Goal: Register for event/course

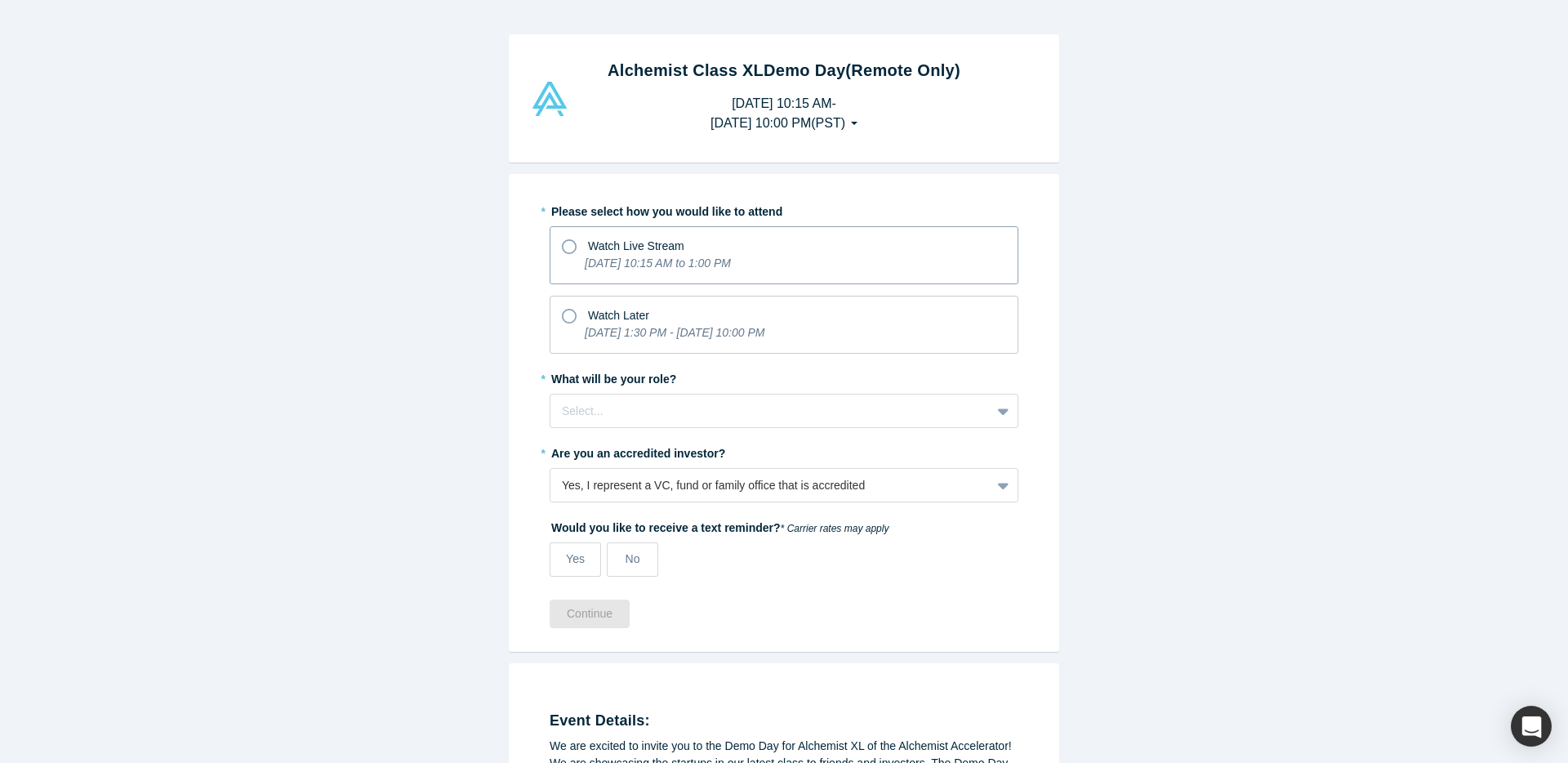
click at [644, 259] on icon "[DATE] 10:15 AM to 1:00 PM" at bounding box center [657, 263] width 147 height 13
click at [0, 0] on input "Watch Live Stream [DATE] 10:15 AM to 1:00 PM" at bounding box center [0, 0] width 0 height 0
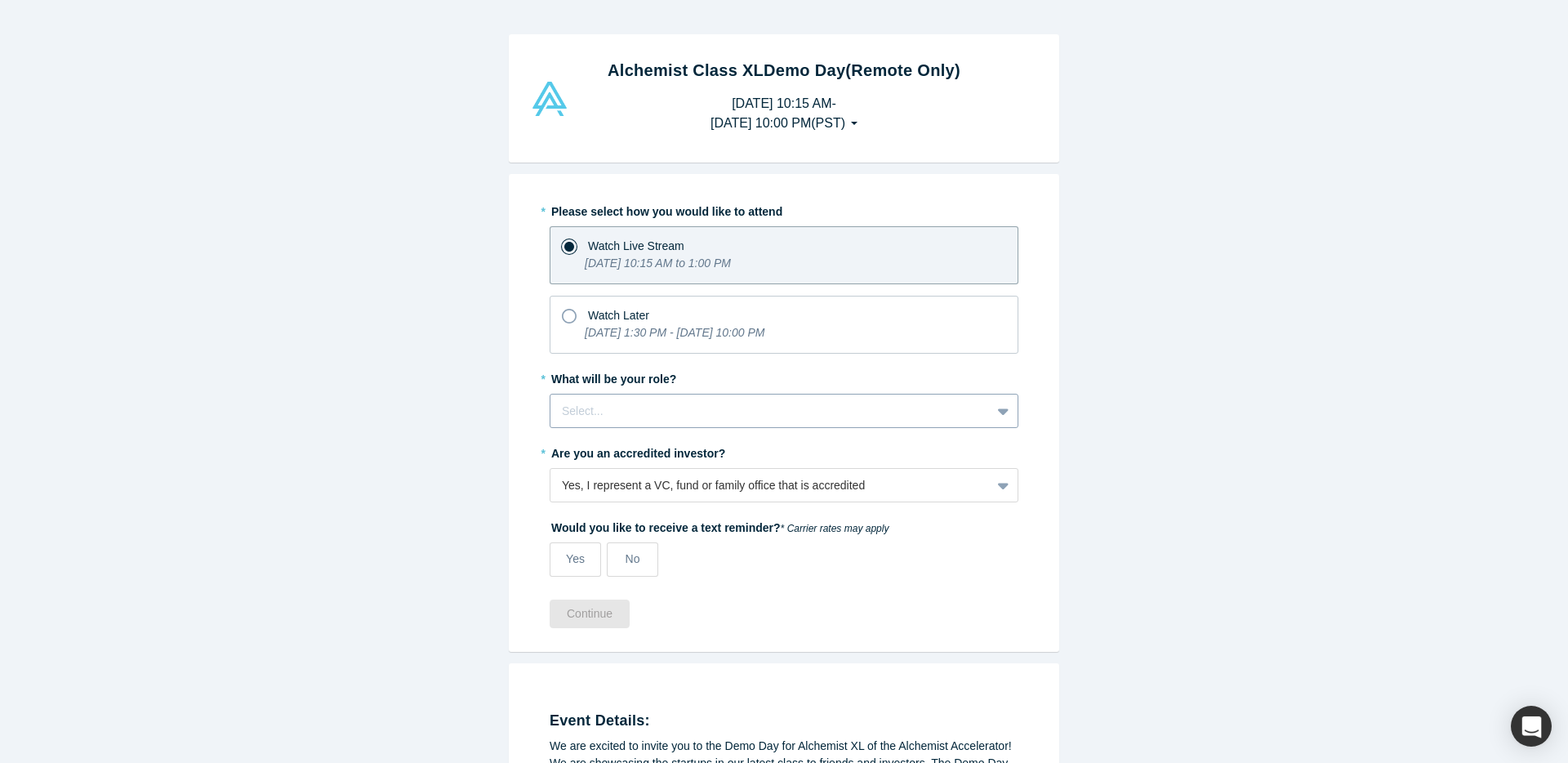
click at [599, 401] on div at bounding box center [770, 411] width 417 height 20
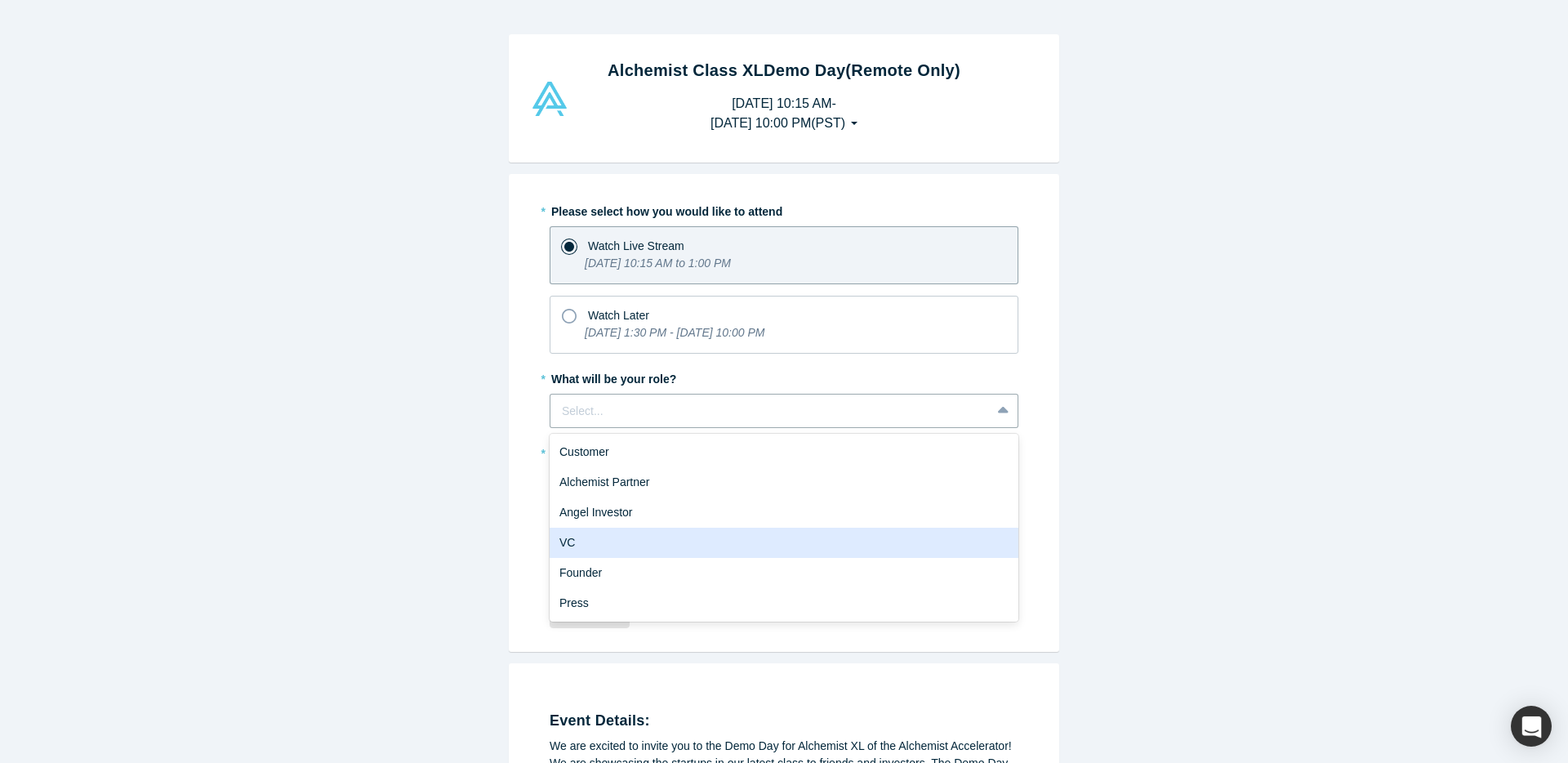
click at [595, 532] on div "VC" at bounding box center [783, 542] width 469 height 30
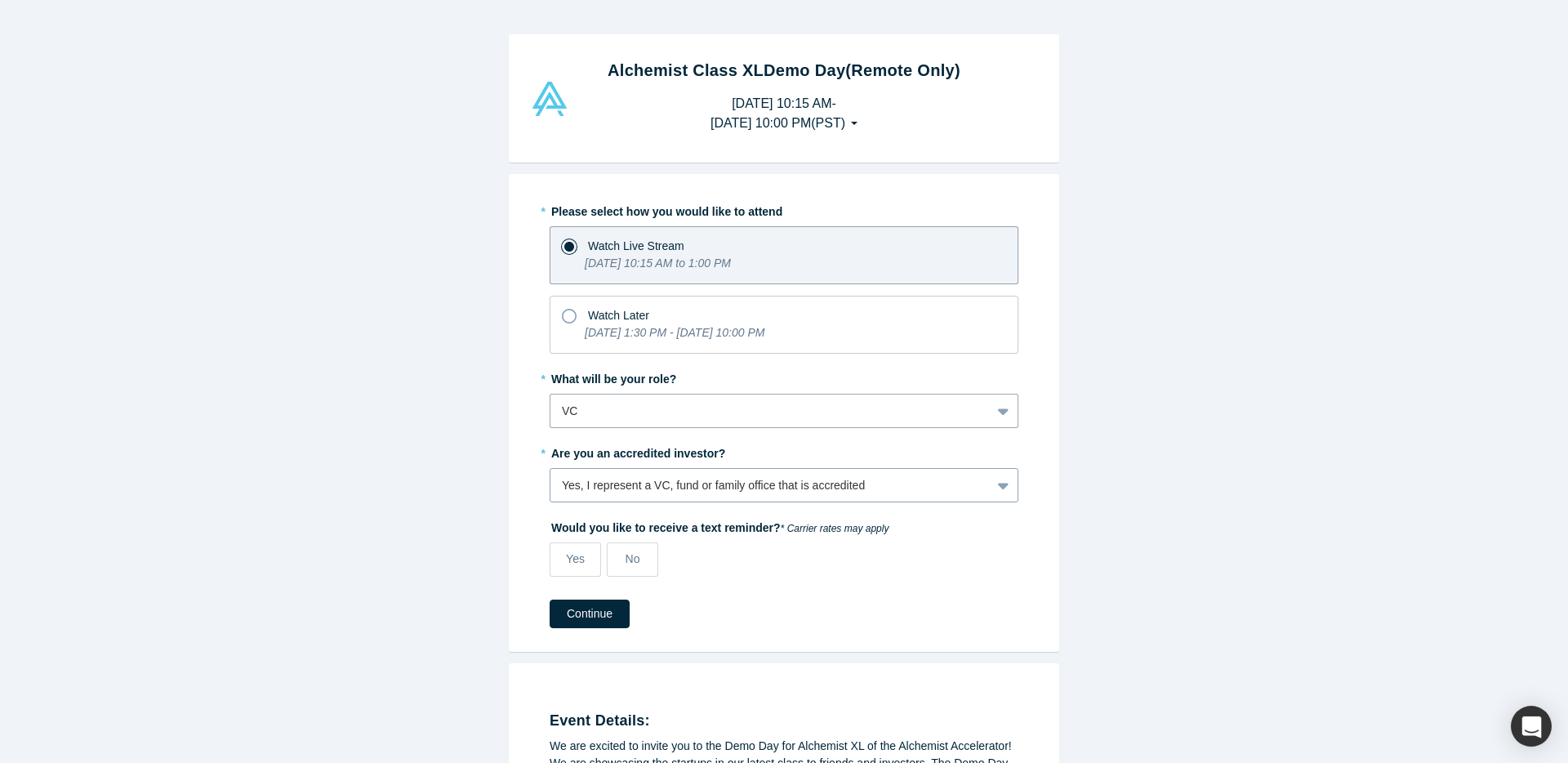
click at [588, 480] on div "Yes, I represent a VC, fund or family office that is accredited" at bounding box center [770, 485] width 417 height 17
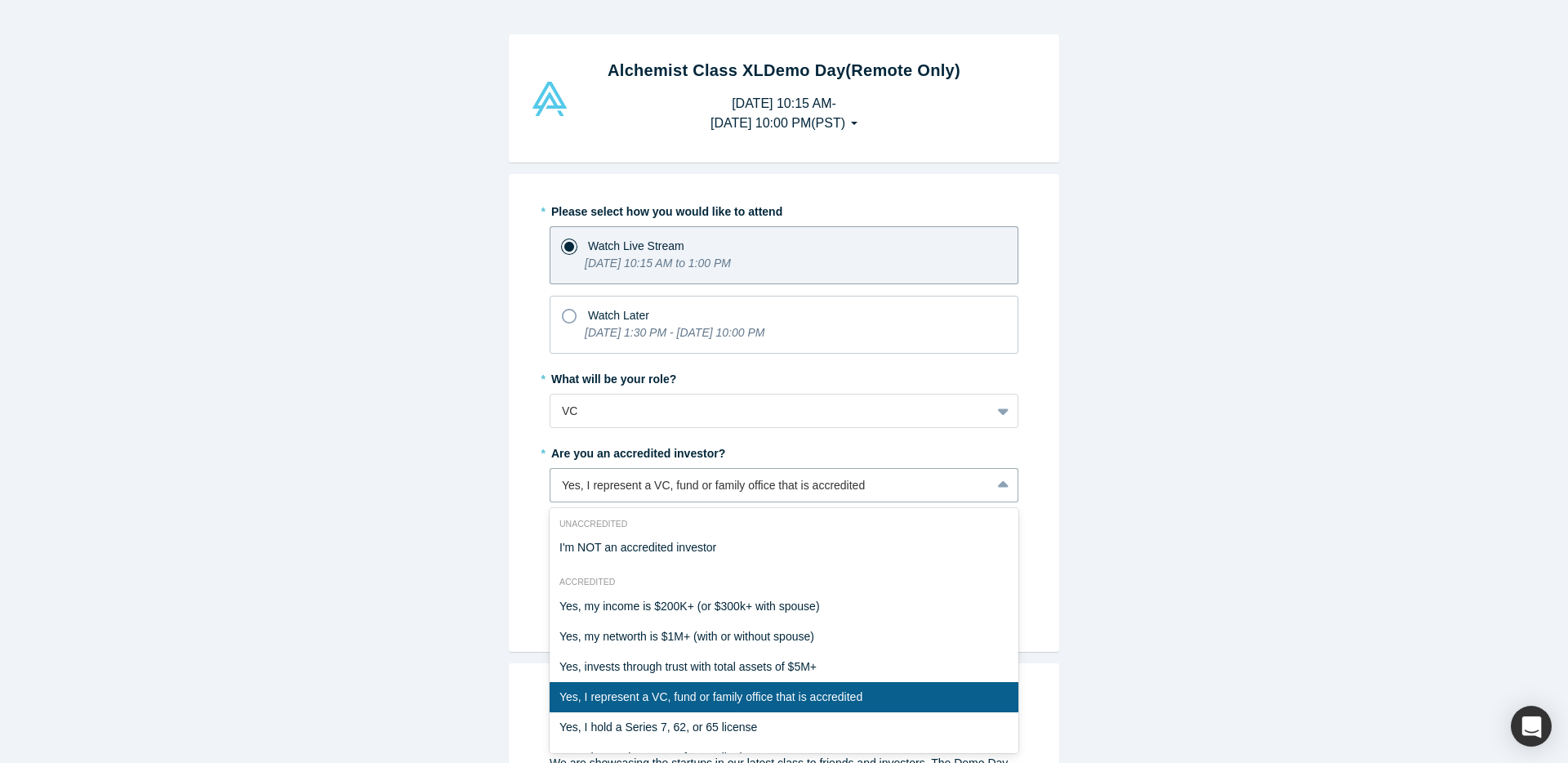
click at [526, 580] on div "* Please select how you would like to attend Watch Live Stream [DATE] 10:15 AM …" at bounding box center [784, 412] width 550 height 478
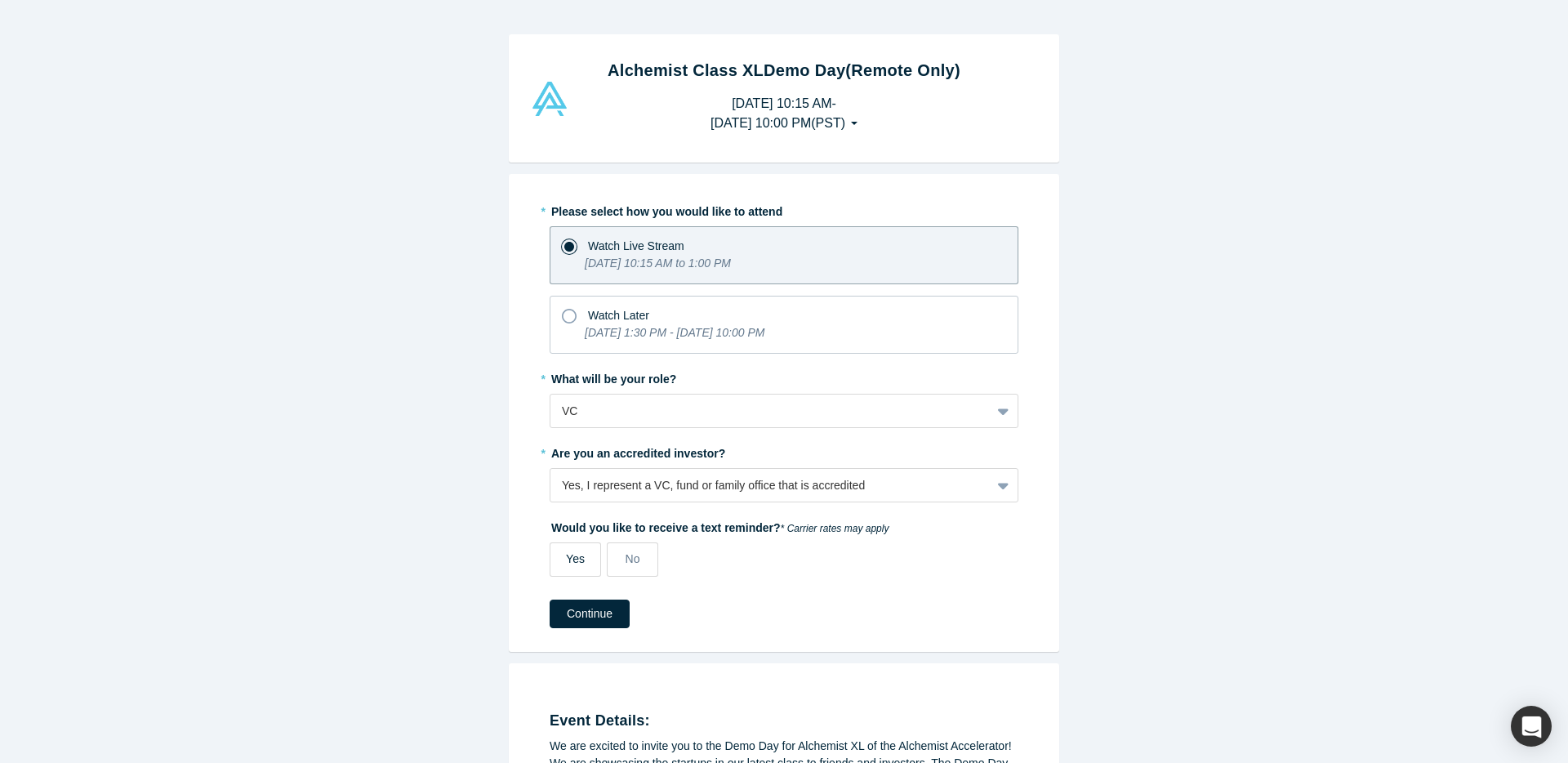
click at [576, 561] on span "Yes" at bounding box center [575, 558] width 19 height 13
click at [0, 0] on input "Yes" at bounding box center [0, 0] width 0 height 0
select select "US"
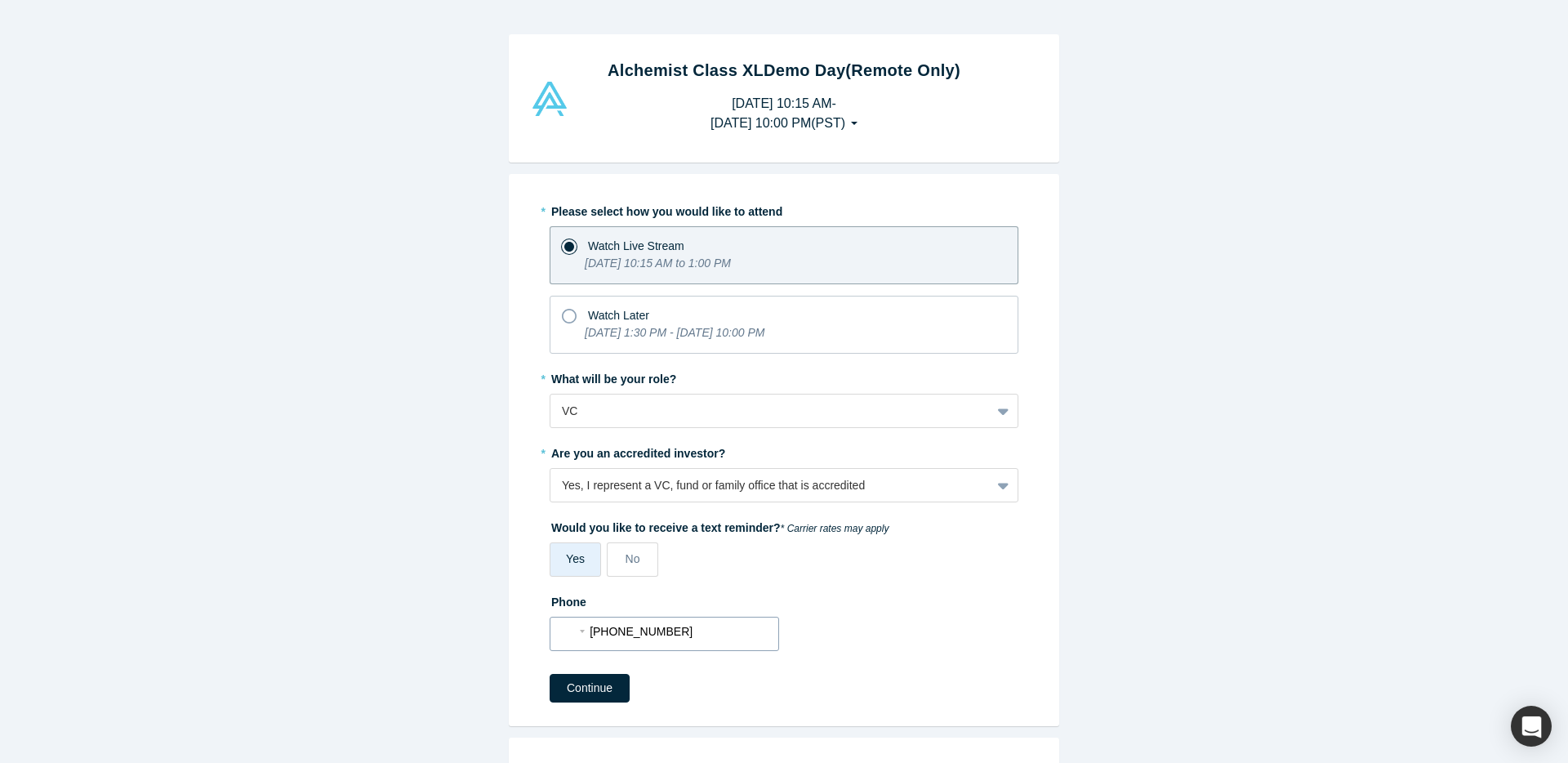
scroll to position [82, 0]
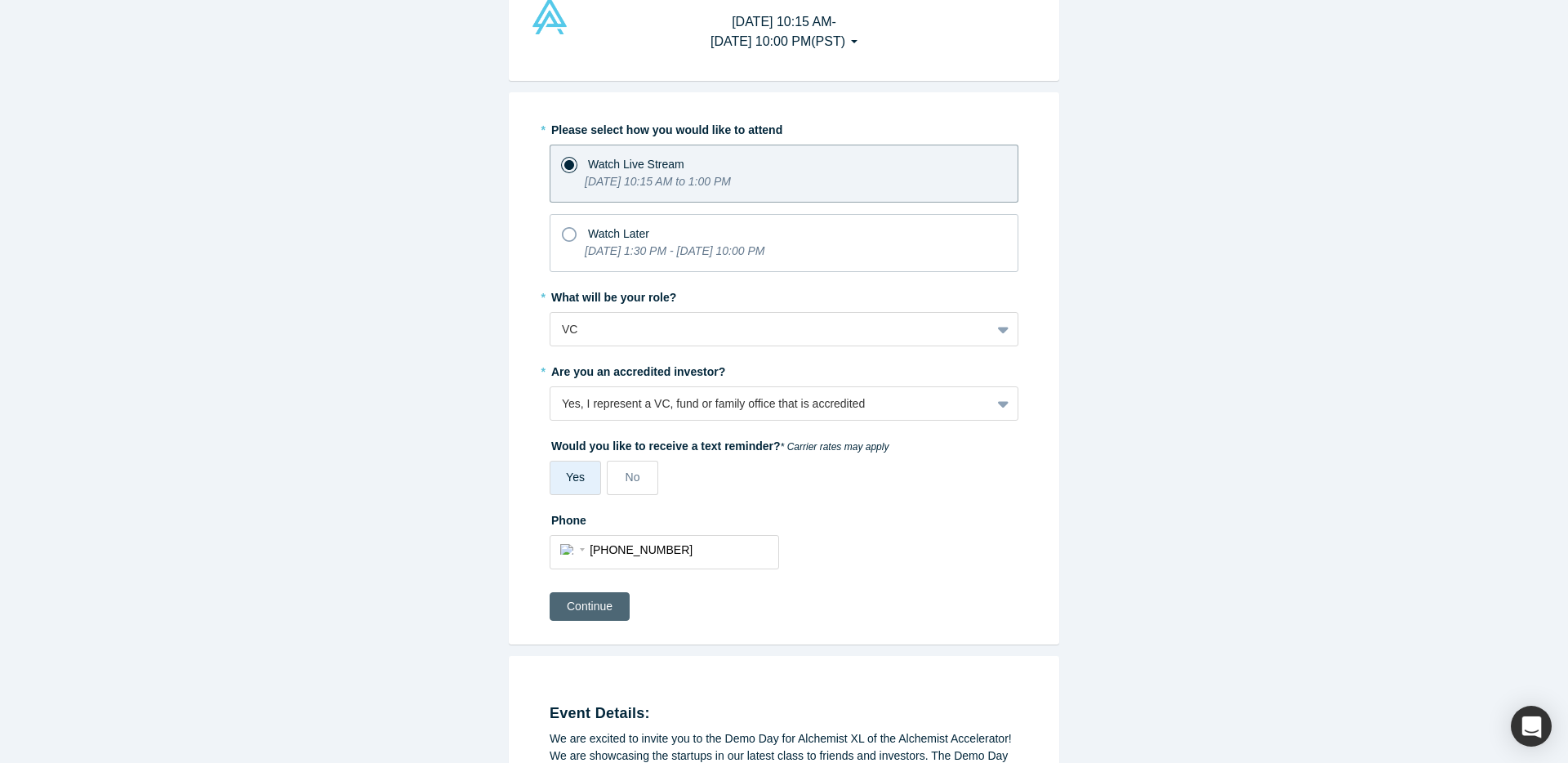
click at [599, 607] on button "Continue" at bounding box center [589, 605] width 80 height 28
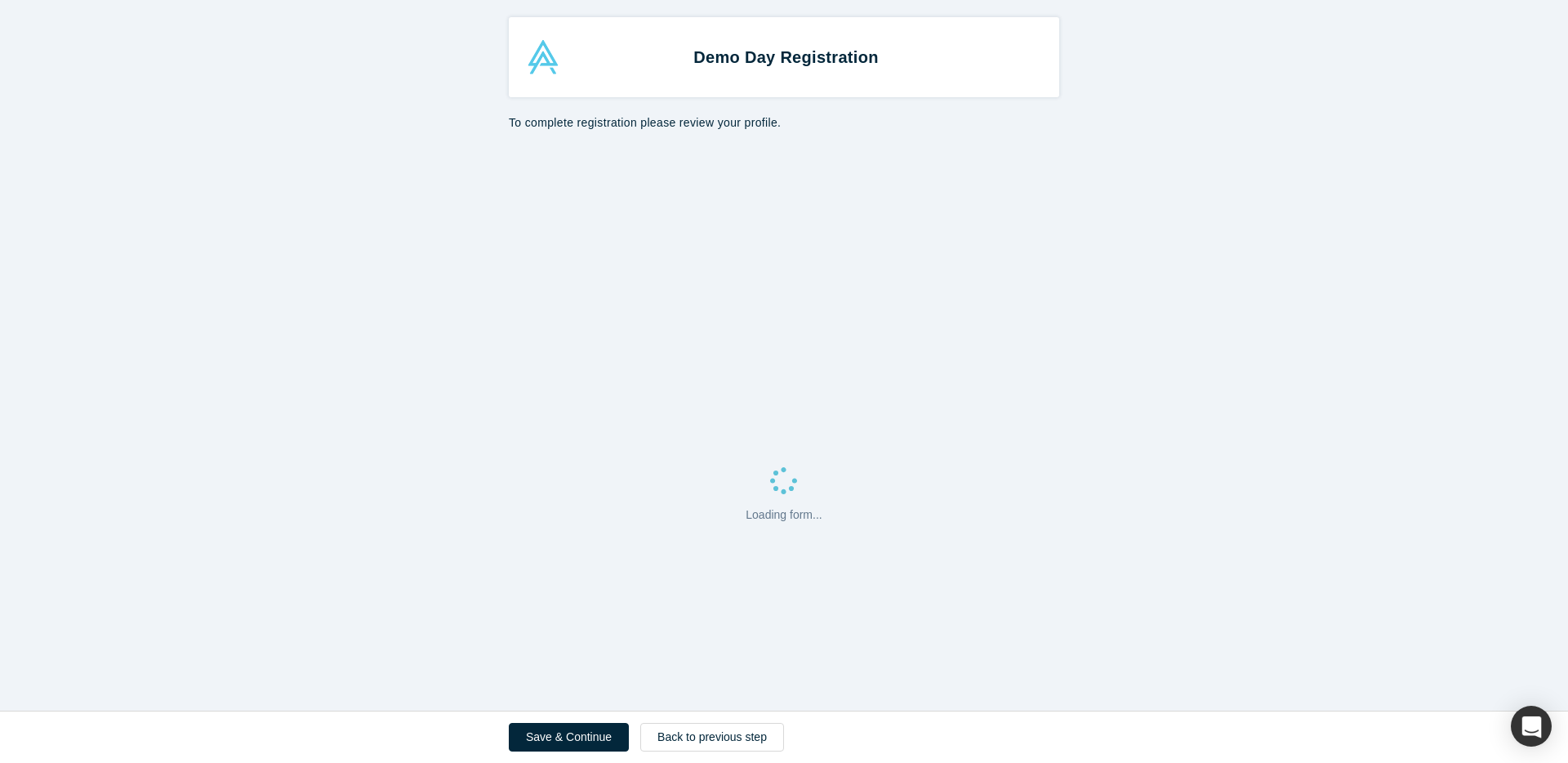
select select "US"
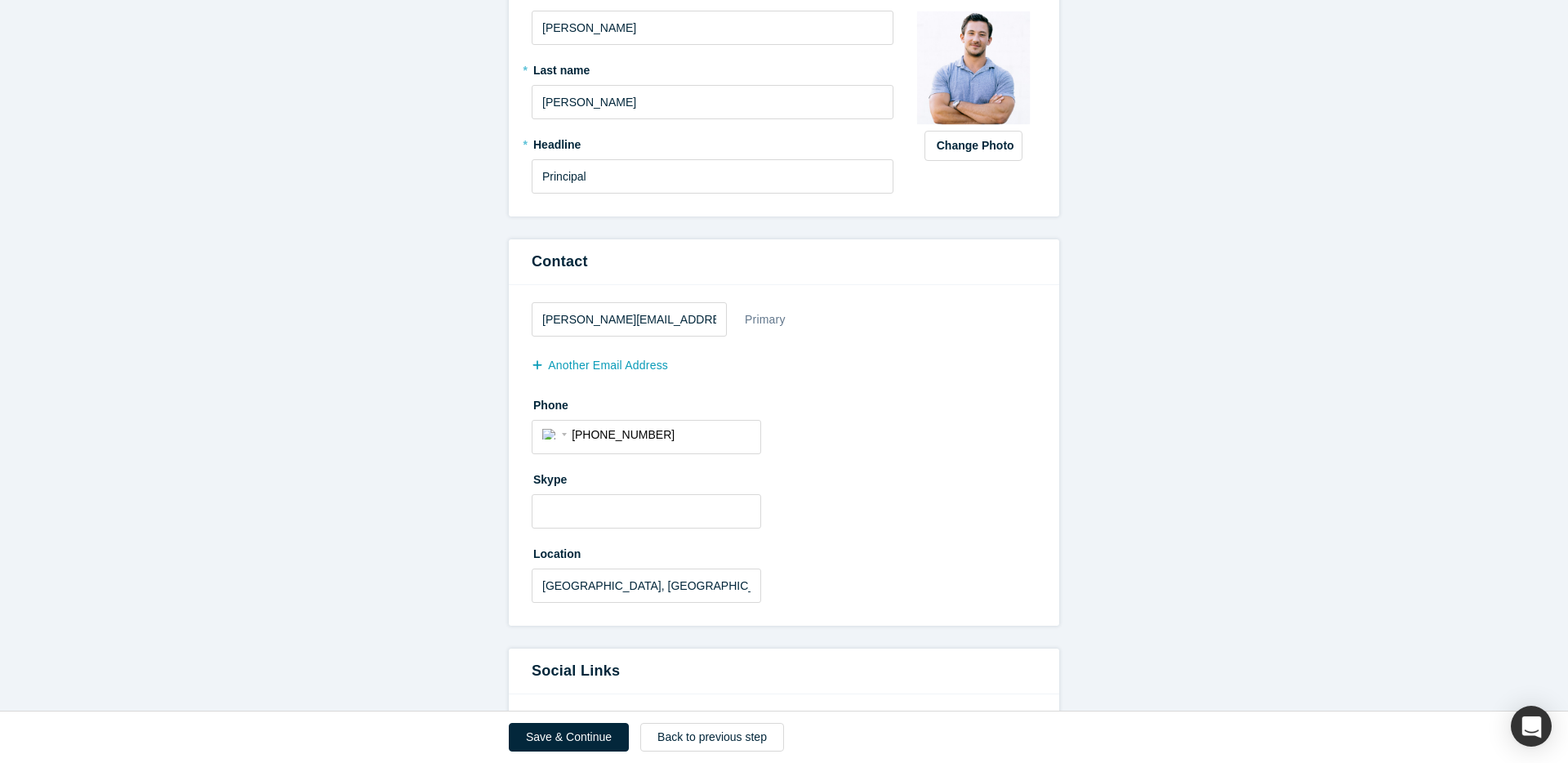
scroll to position [270, 0]
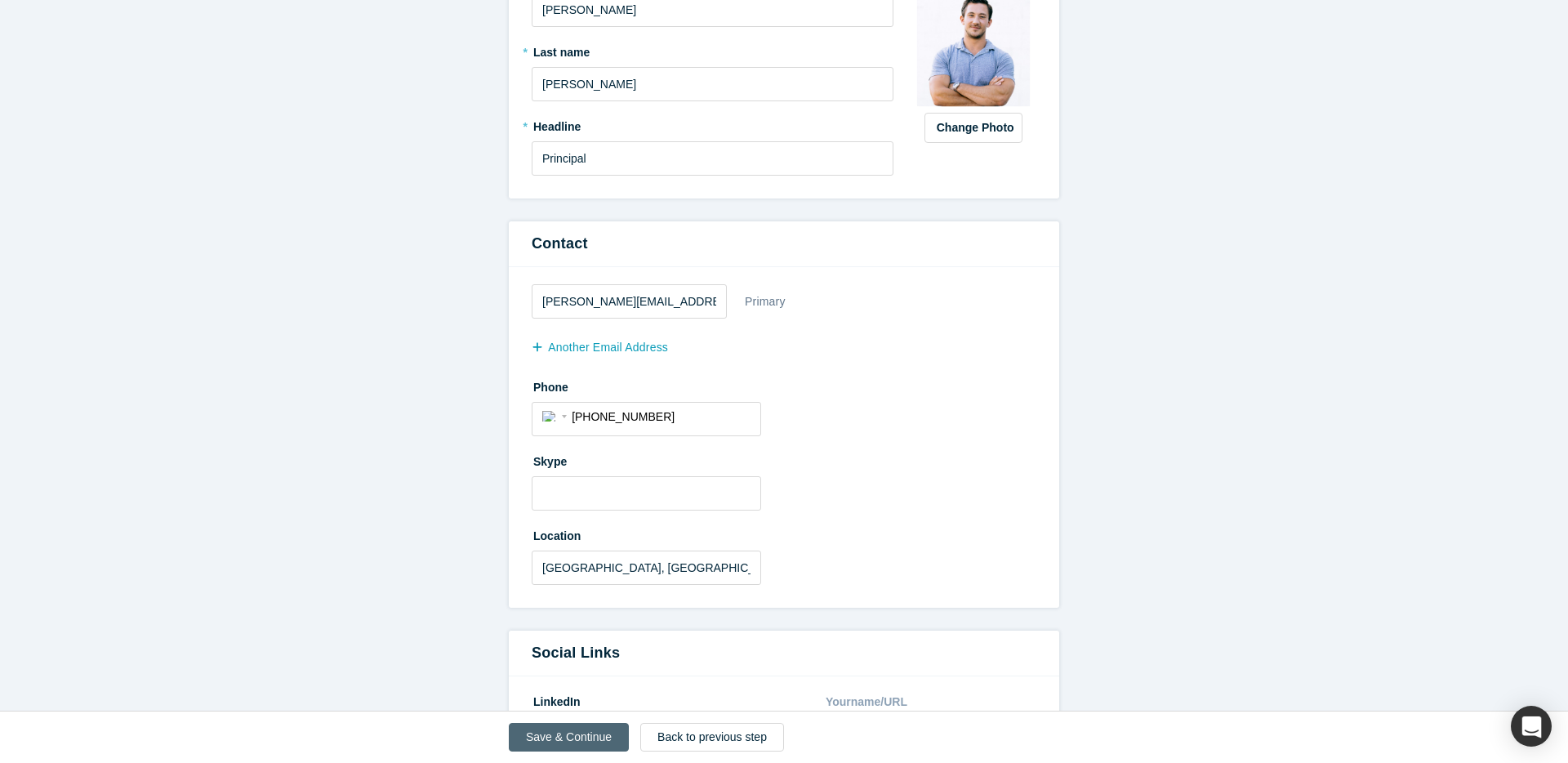
click at [565, 731] on button "Save & Continue" at bounding box center [569, 737] width 120 height 28
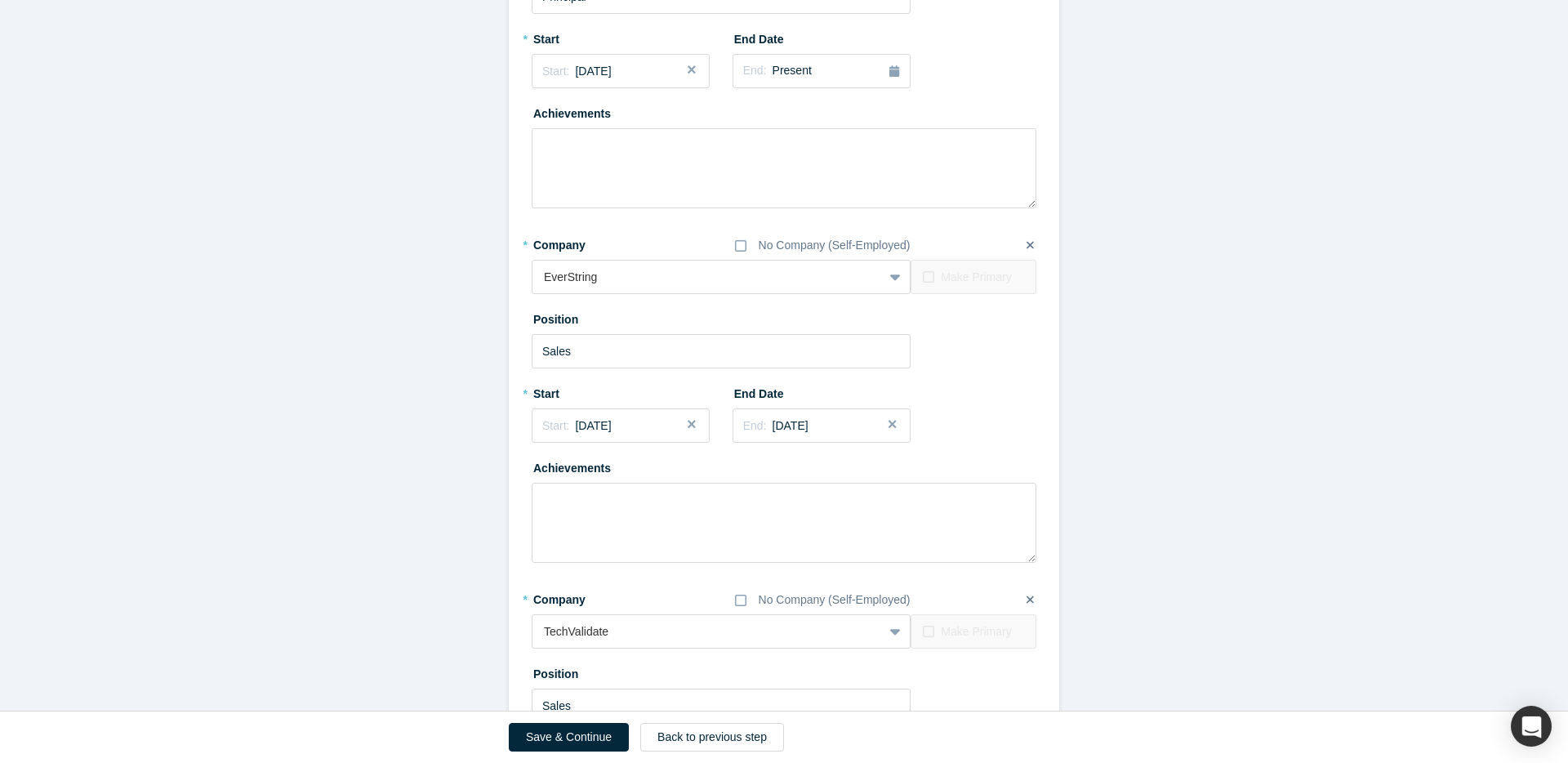
scroll to position [1428, 0]
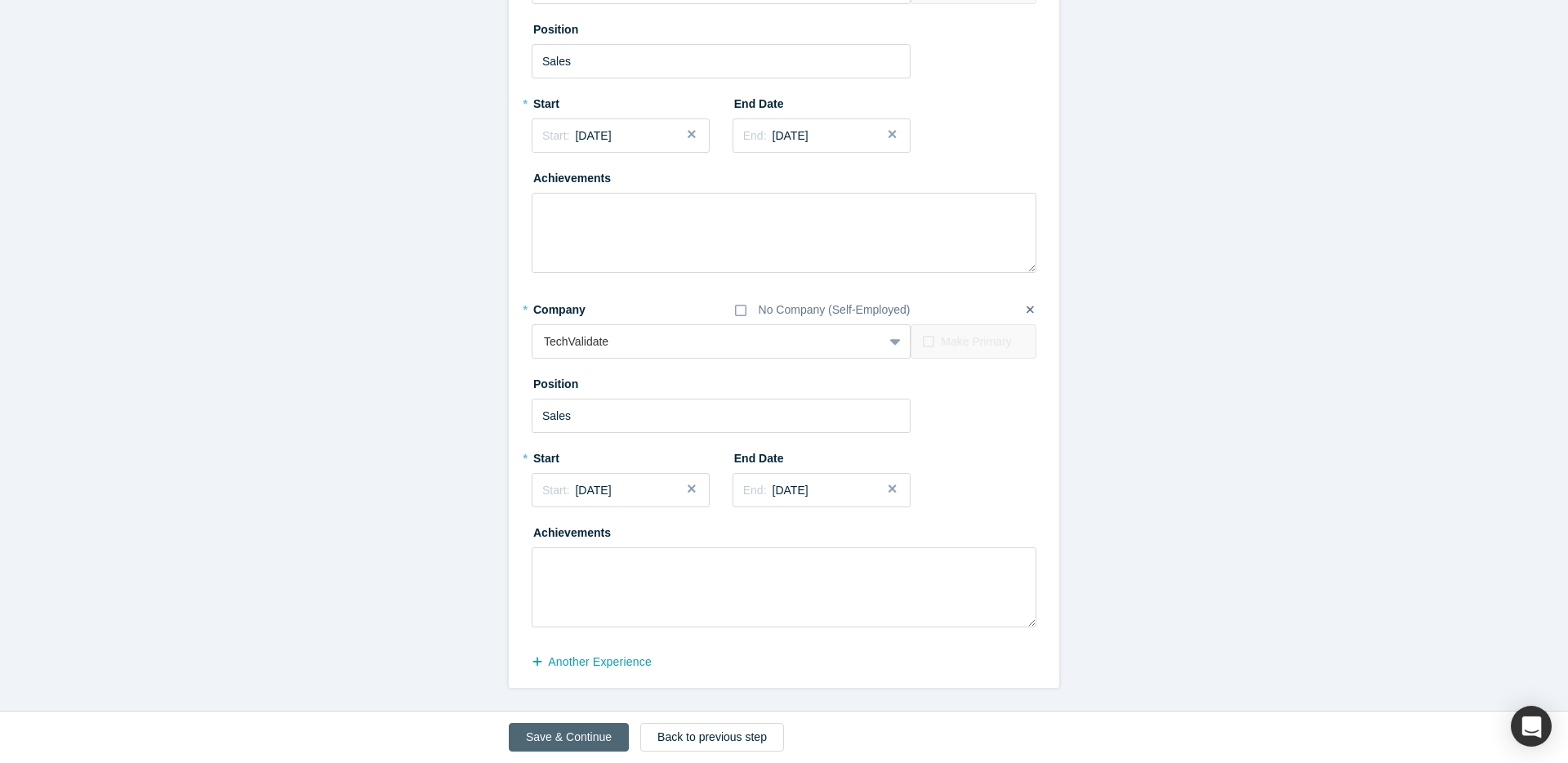
click at [565, 736] on button "Save & Continue" at bounding box center [569, 737] width 120 height 28
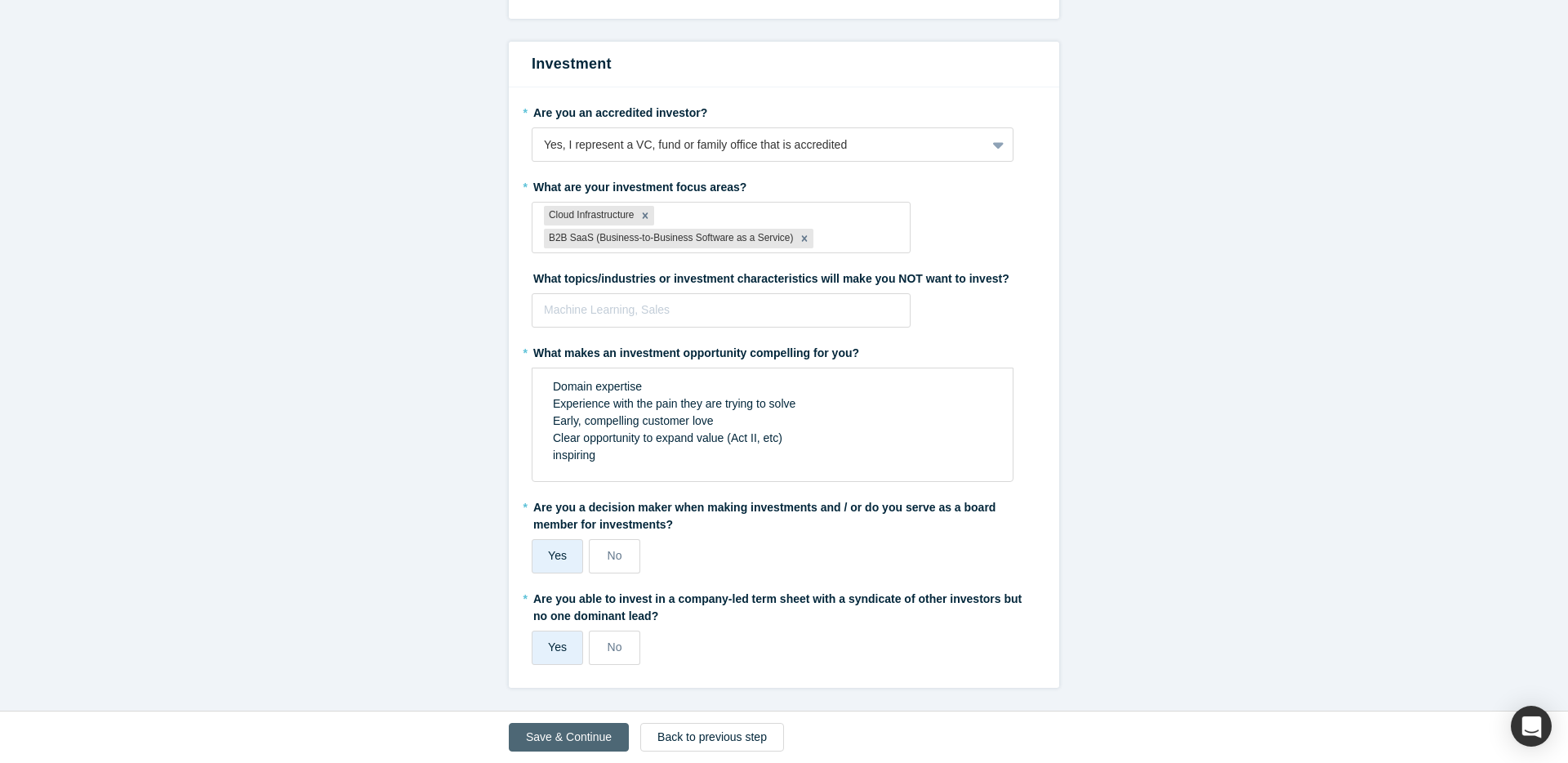
scroll to position [0, 0]
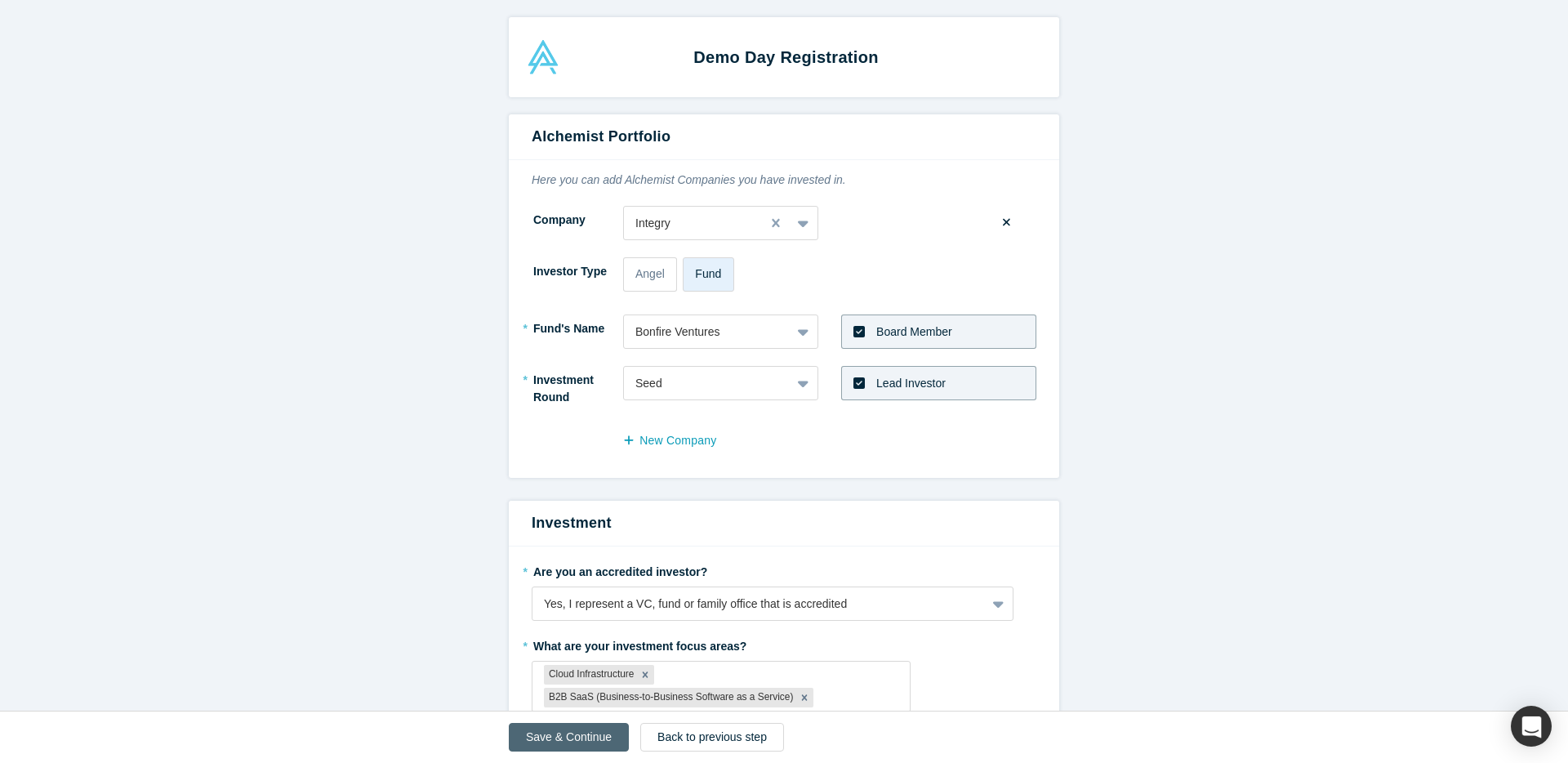
click at [548, 741] on button "Save & Continue" at bounding box center [569, 737] width 120 height 28
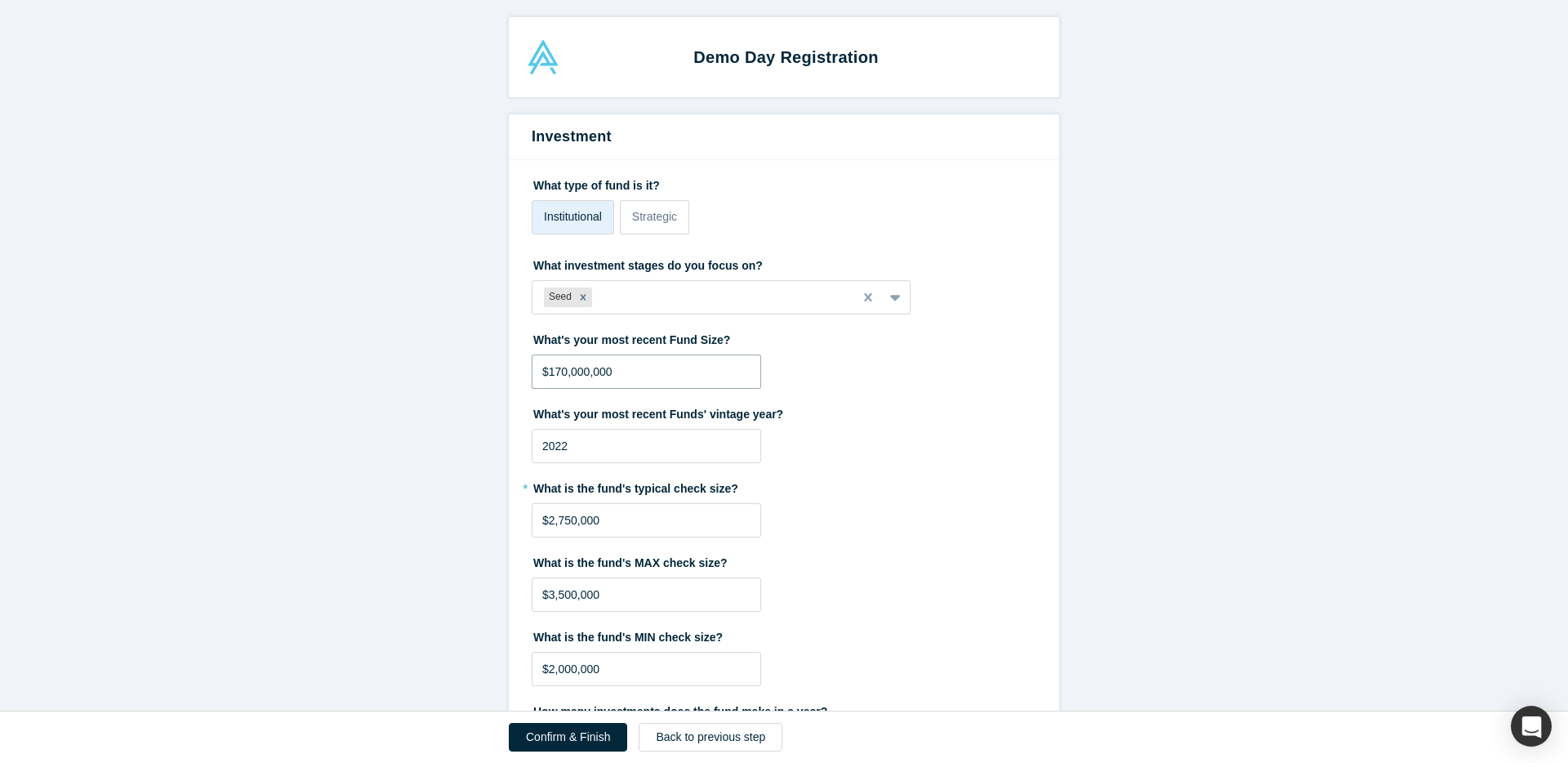
click at [555, 369] on input "$170,000,000" at bounding box center [647, 371] width 229 height 35
type input "$250,000,000"
click at [563, 450] on input "2022" at bounding box center [647, 446] width 229 height 35
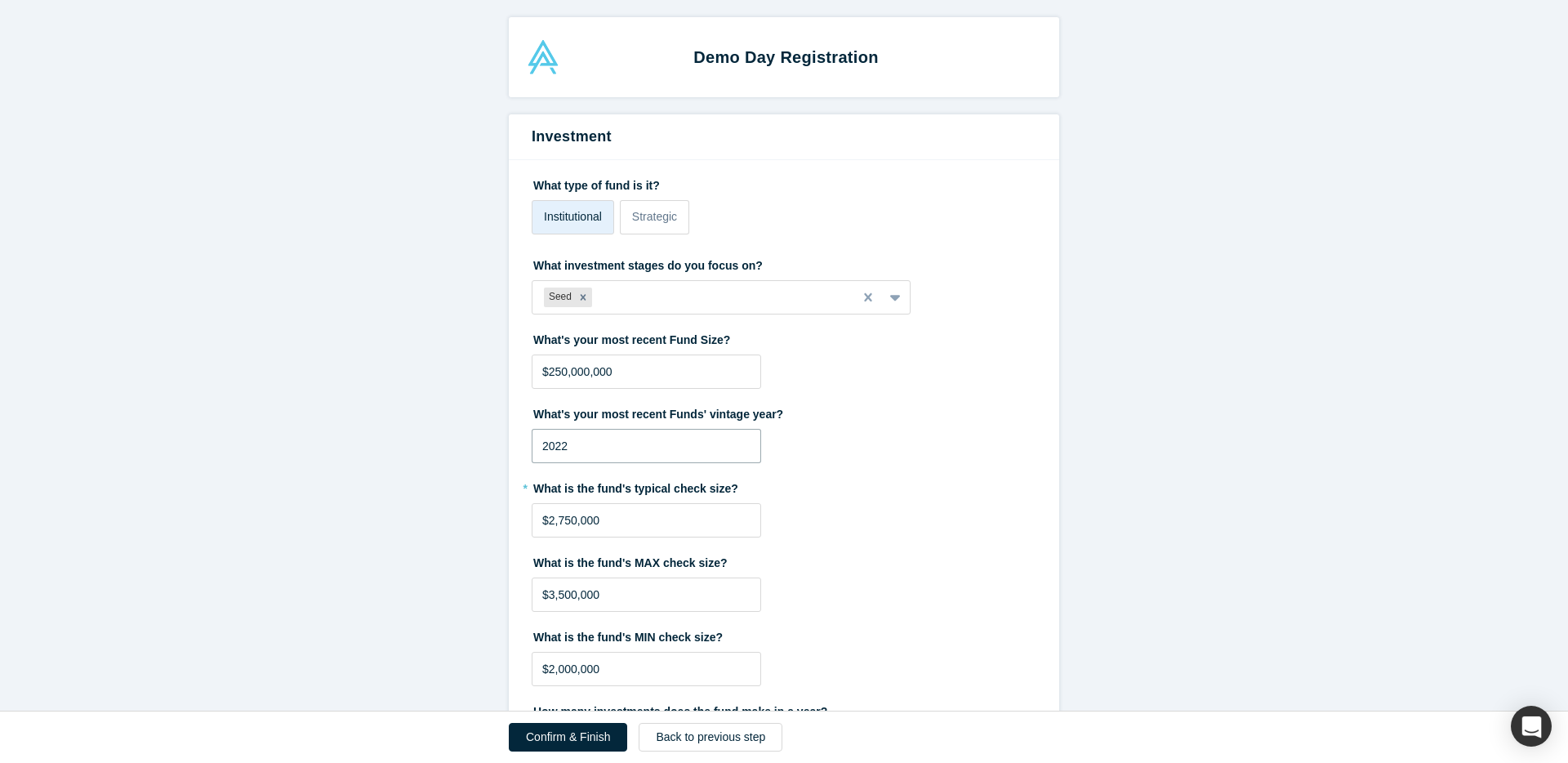
click at [563, 450] on input "2022" at bounding box center [647, 446] width 229 height 35
type input "2025"
click at [565, 522] on input "$2,750,000" at bounding box center [647, 520] width 229 height 35
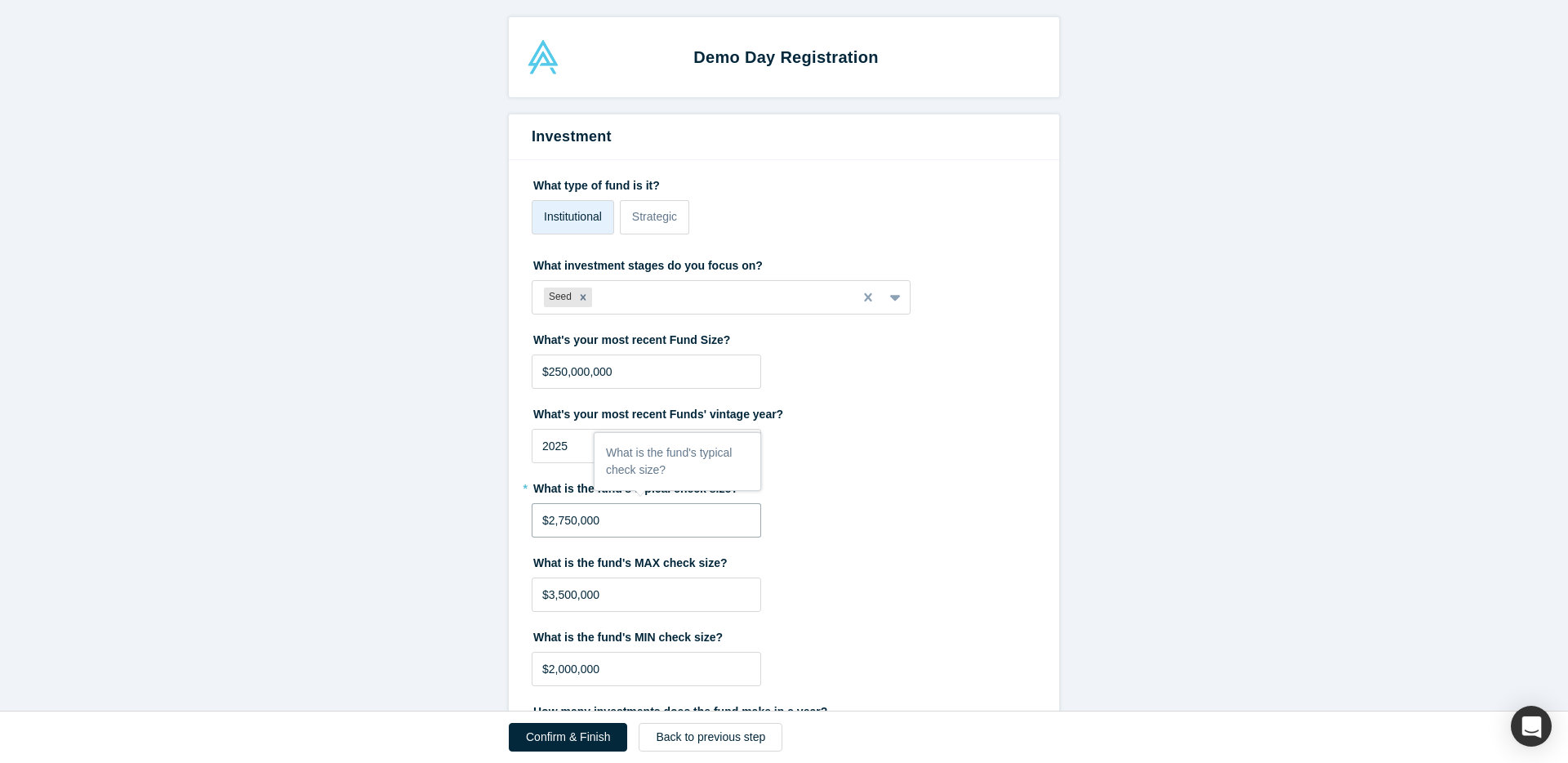
click at [565, 522] on input "$2,750,000" at bounding box center [647, 520] width 229 height 35
type input "$4,000,000"
click at [551, 605] on input "$3,500,000" at bounding box center [647, 595] width 229 height 35
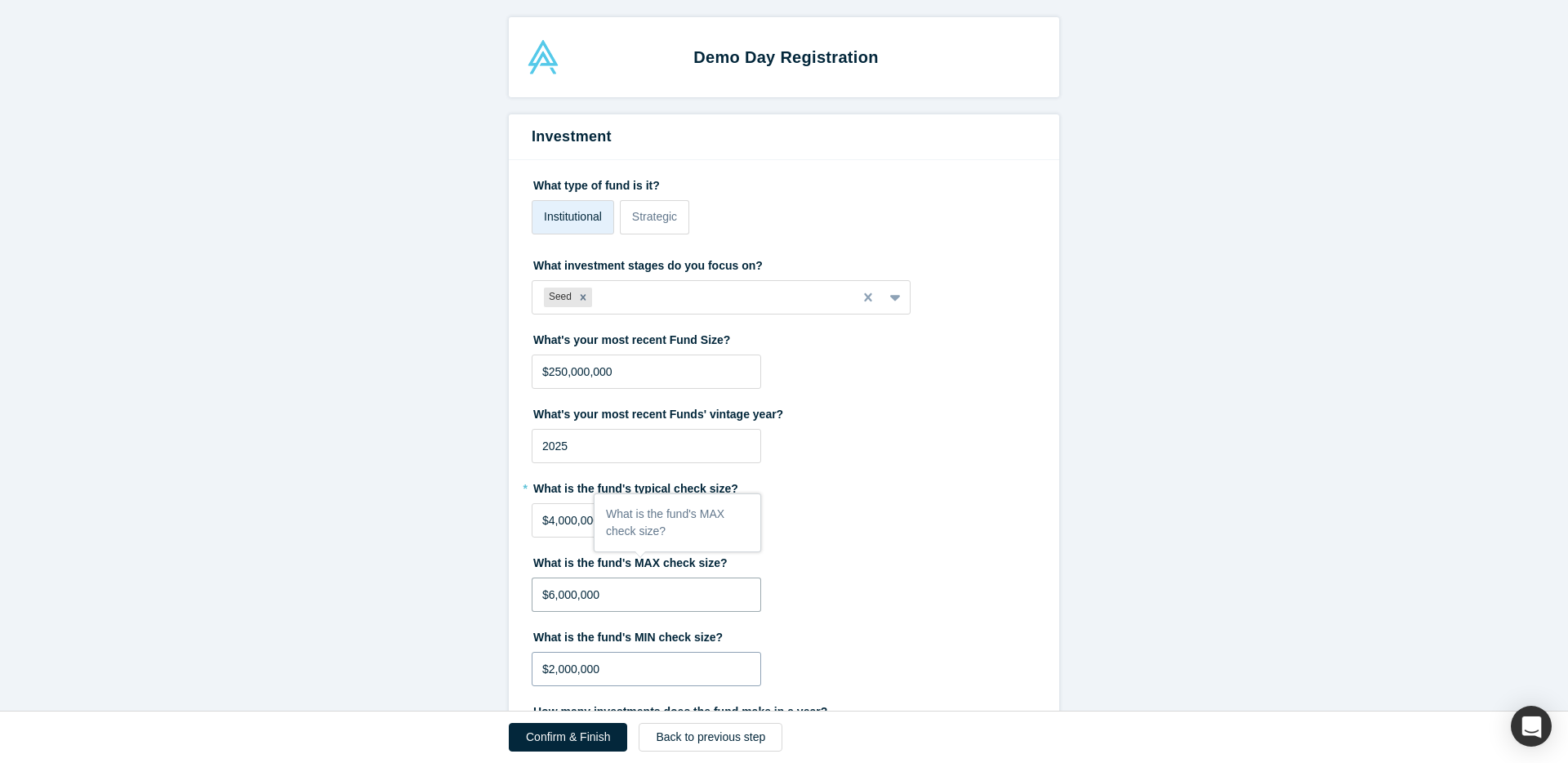
scroll to position [27, 0]
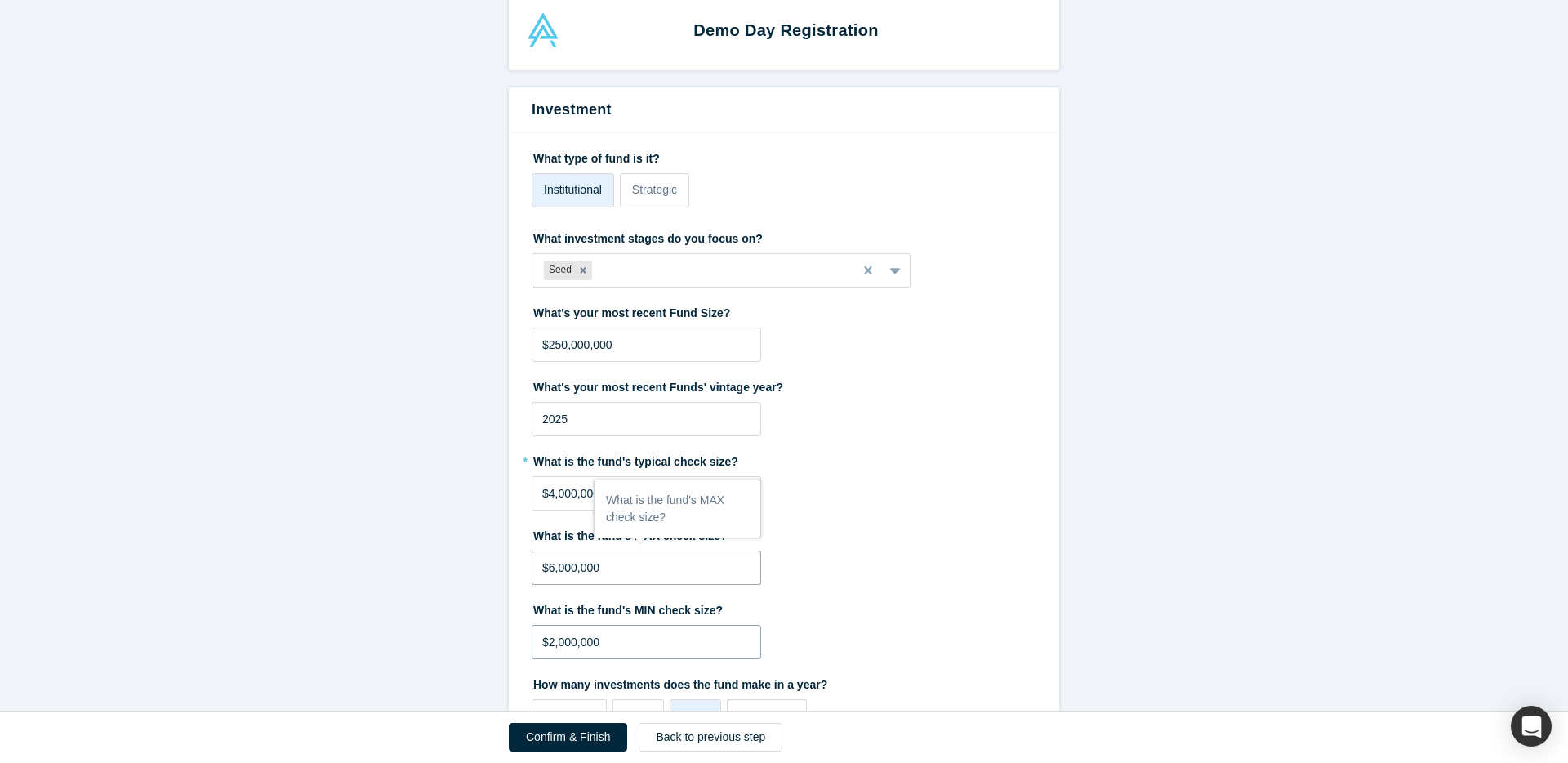
type input "$6,000,000"
click at [551, 652] on input "$2,000,000" at bounding box center [647, 642] width 229 height 35
type input "$1,000,000"
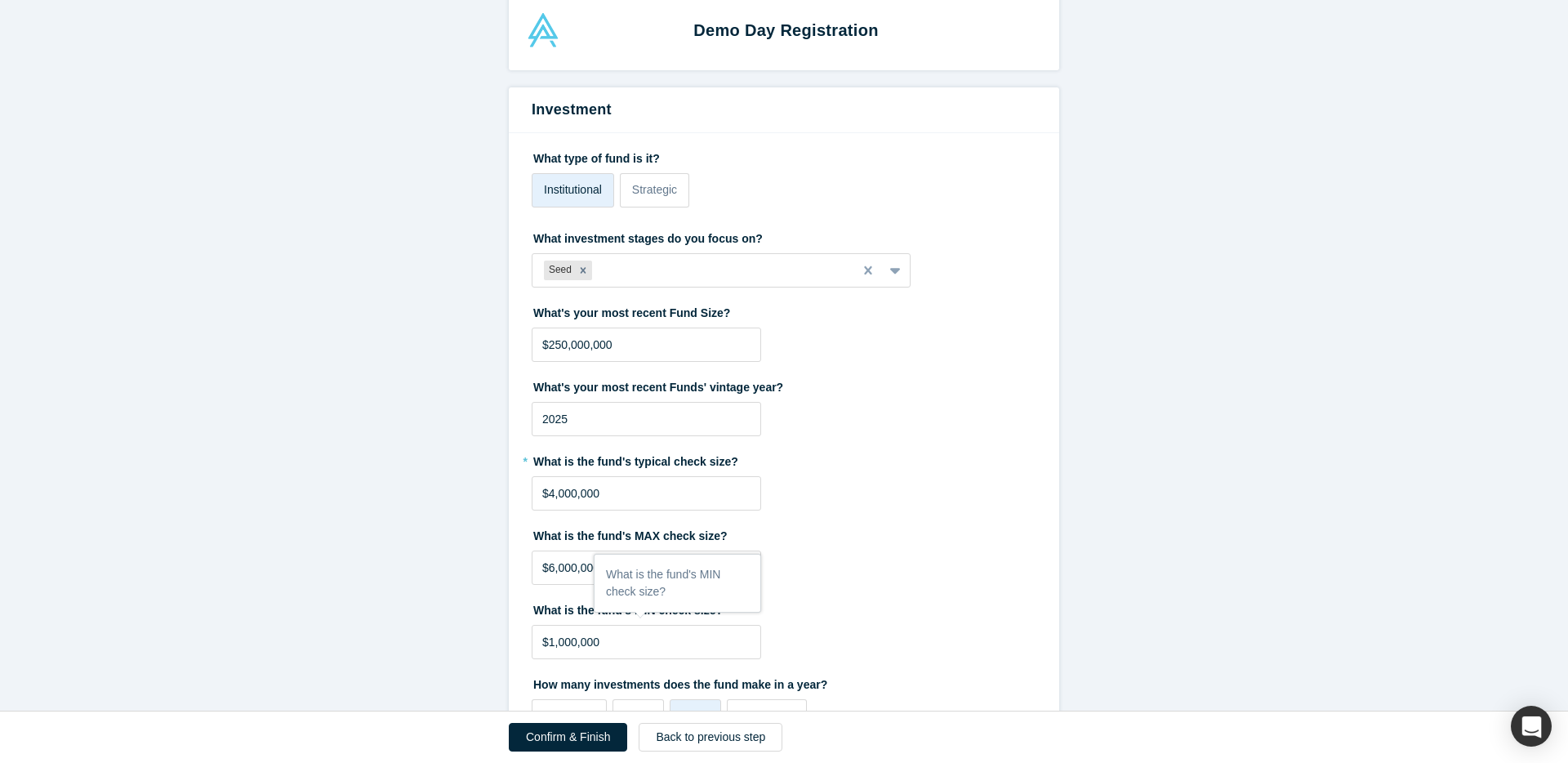
click at [487, 633] on form "Investment What type of fund is it? Institutional Strategic What investment sta…" at bounding box center [784, 653] width 1568 height 1132
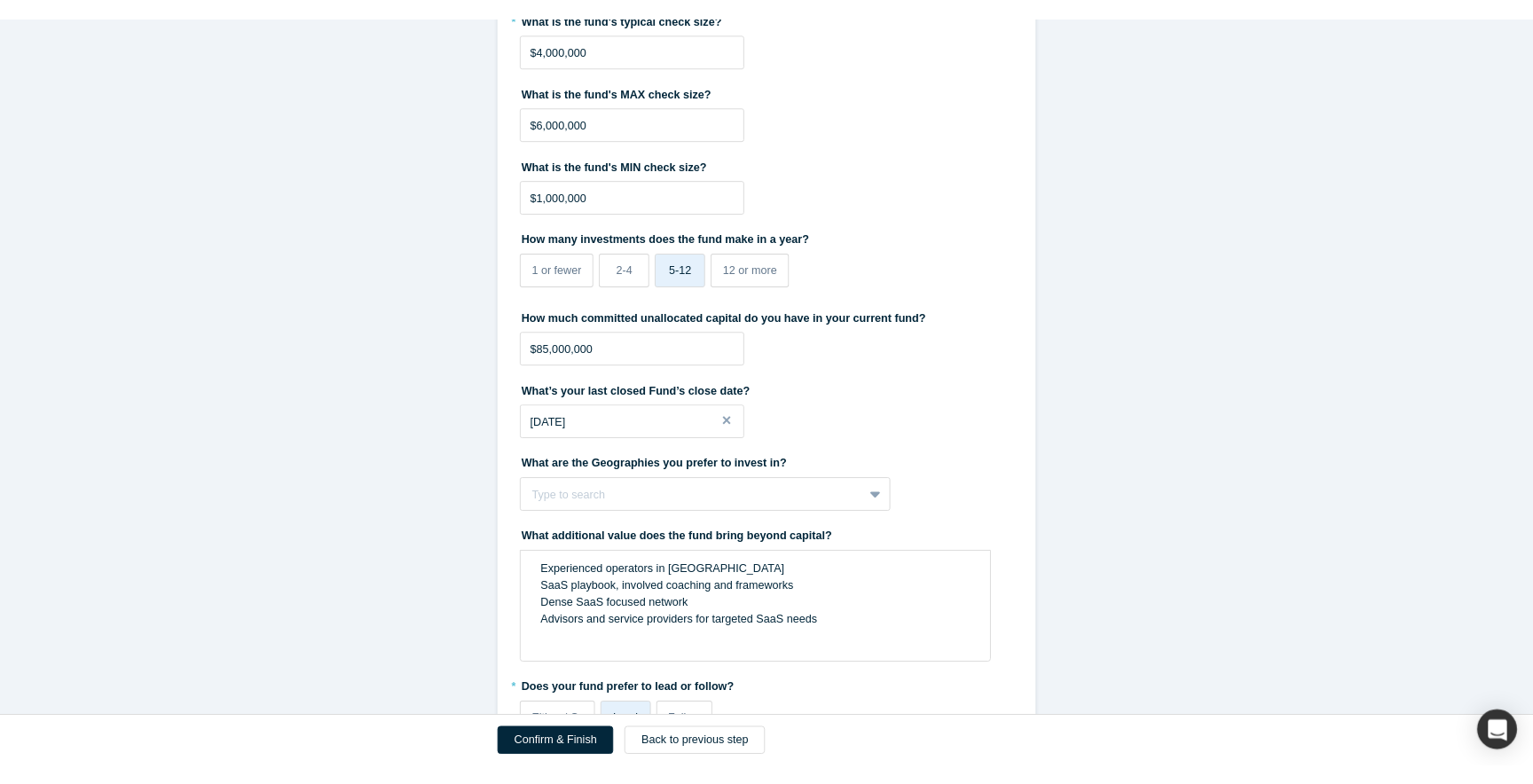
scroll to position [606, 0]
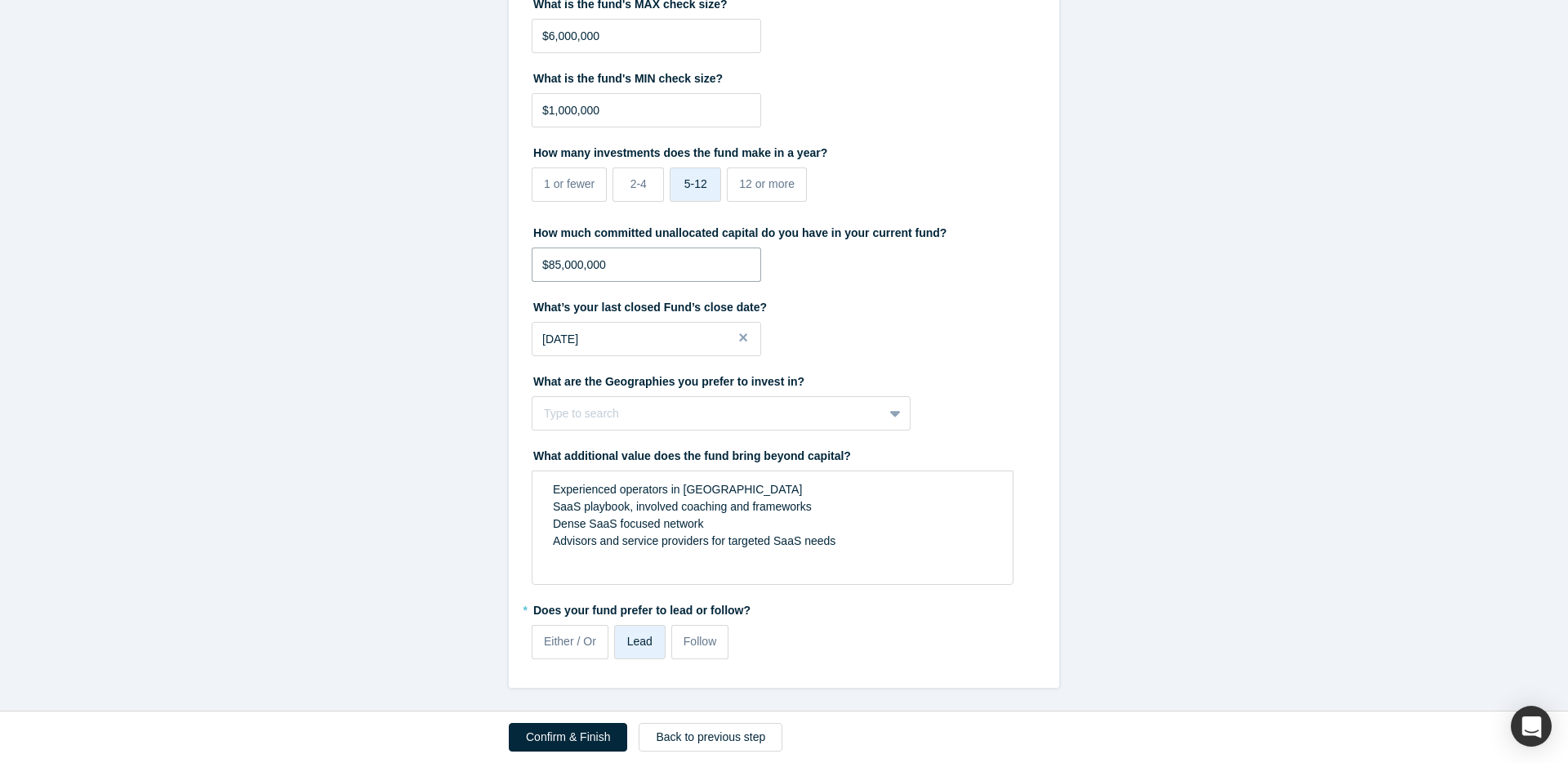
click at [562, 259] on input "$85,000,000" at bounding box center [647, 265] width 229 height 35
click at [970, 348] on div "What’s your last closed Fund’s close date? [DATE]" at bounding box center [784, 324] width 504 height 63
click at [566, 748] on button "Confirm & Finish" at bounding box center [568, 737] width 118 height 28
